Goal: Transaction & Acquisition: Purchase product/service

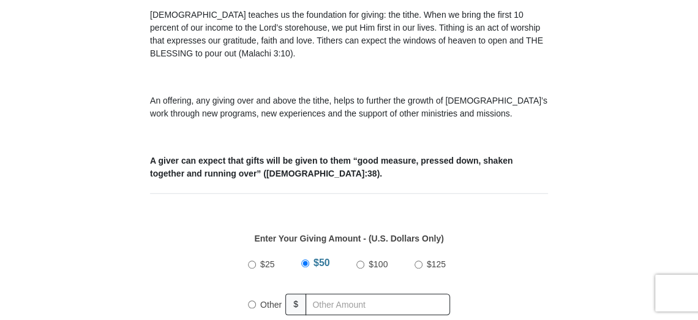
scroll to position [367, 0]
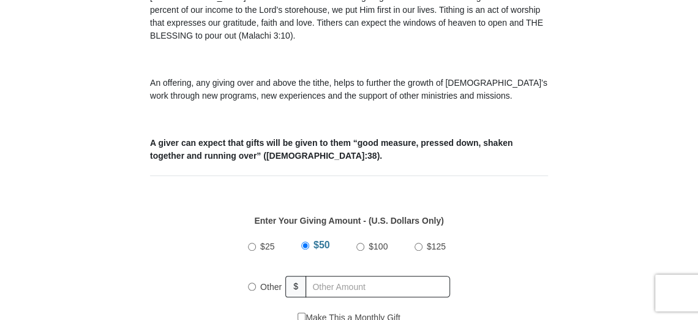
click at [250, 288] on input "Other" at bounding box center [252, 286] width 8 height 8
radio input "true"
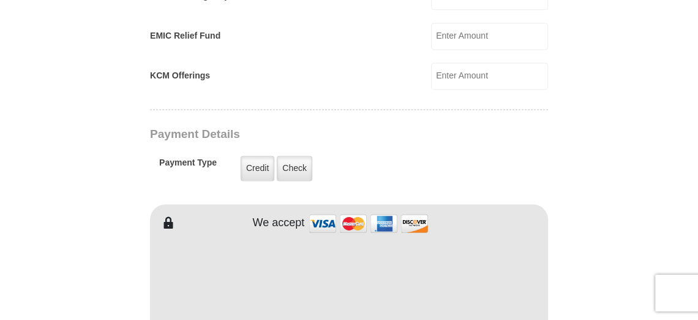
scroll to position [918, 0]
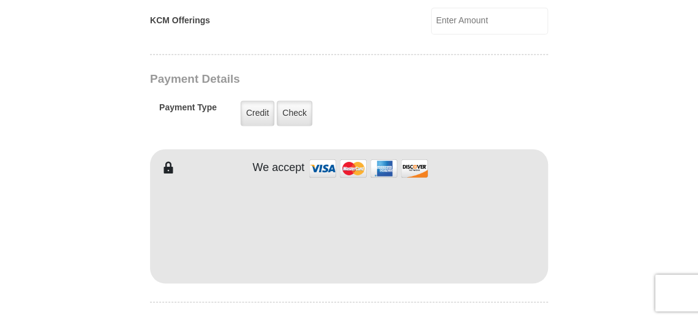
type input "370.00"
type input "[PERSON_NAME]"
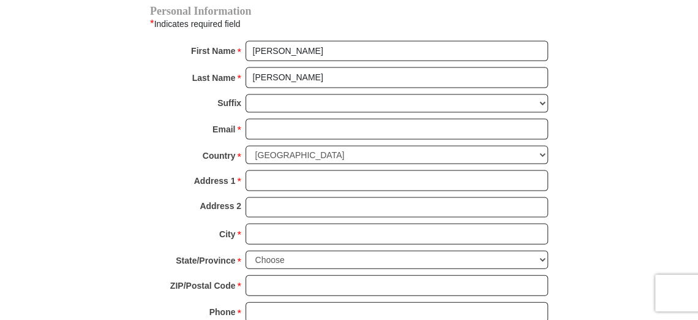
scroll to position [1224, 0]
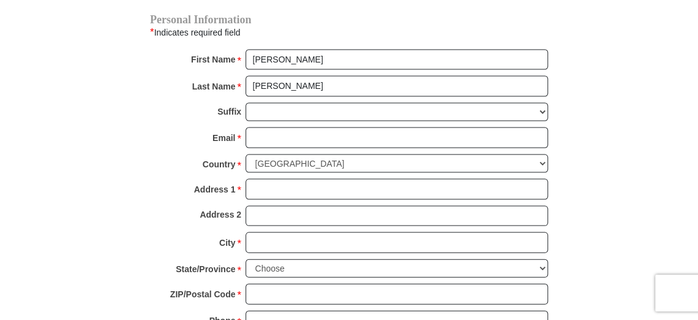
click at [312, 118] on div "Suffix [PERSON_NAME] I II III IV V VI" at bounding box center [349, 115] width 398 height 25
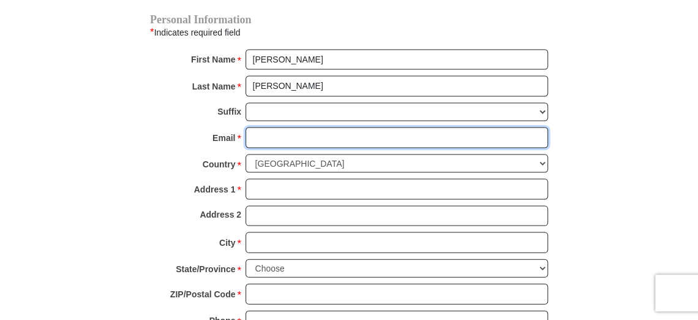
click at [310, 127] on input "Email *" at bounding box center [396, 137] width 302 height 21
type input "[EMAIL_ADDRESS][DOMAIN_NAME]"
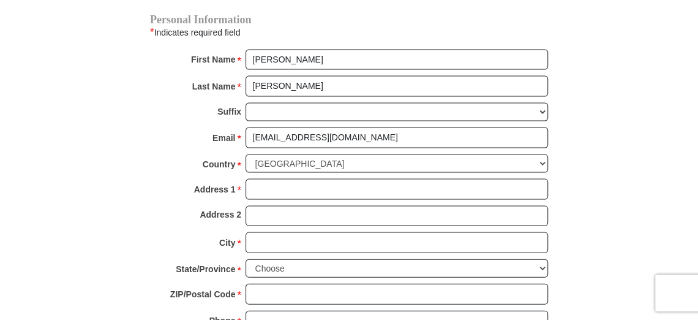
click at [308, 166] on div "Country * [GEOGRAPHIC_DATA] [GEOGRAPHIC_DATA] [GEOGRAPHIC_DATA] [GEOGRAPHIC_DAT…" at bounding box center [349, 166] width 398 height 25
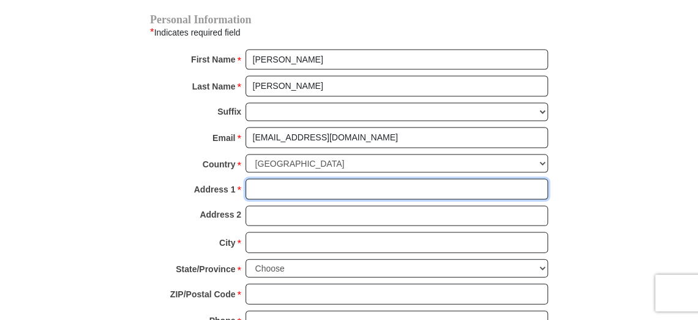
click at [307, 179] on input "Address 1 *" at bounding box center [396, 189] width 302 height 21
type input "[STREET_ADDRESS]"
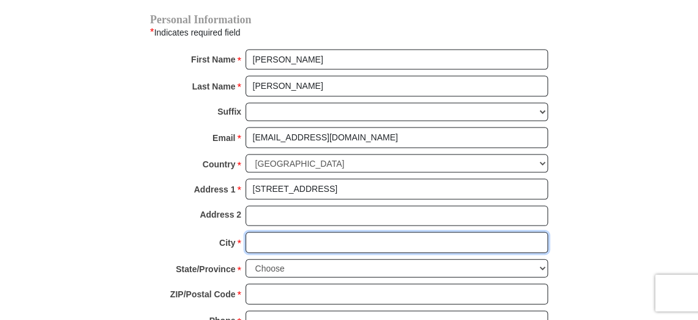
type input "Kailua"
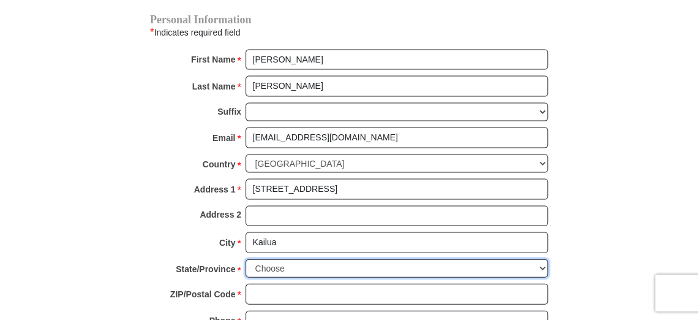
select select "HI"
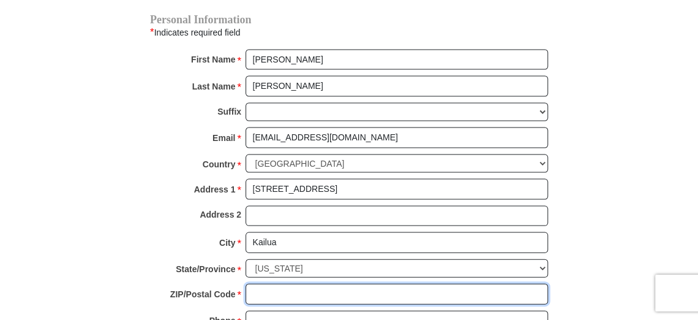
type input "96734"
type input "8088520394"
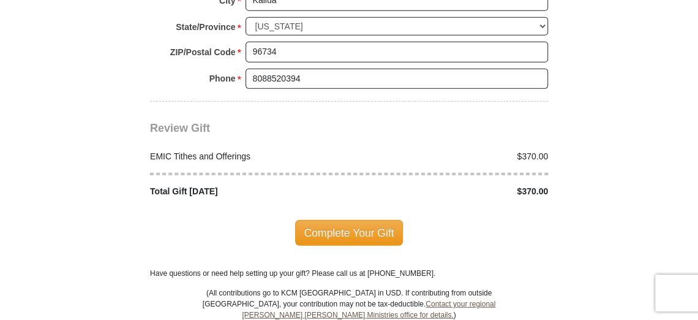
scroll to position [1469, 0]
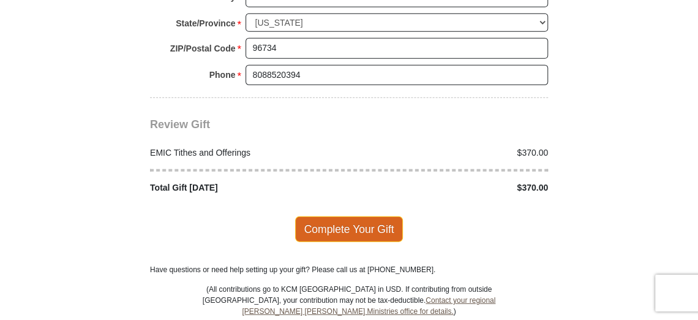
click at [391, 216] on span "Complete Your Gift" at bounding box center [349, 229] width 108 height 26
